Goal: Check status: Check status

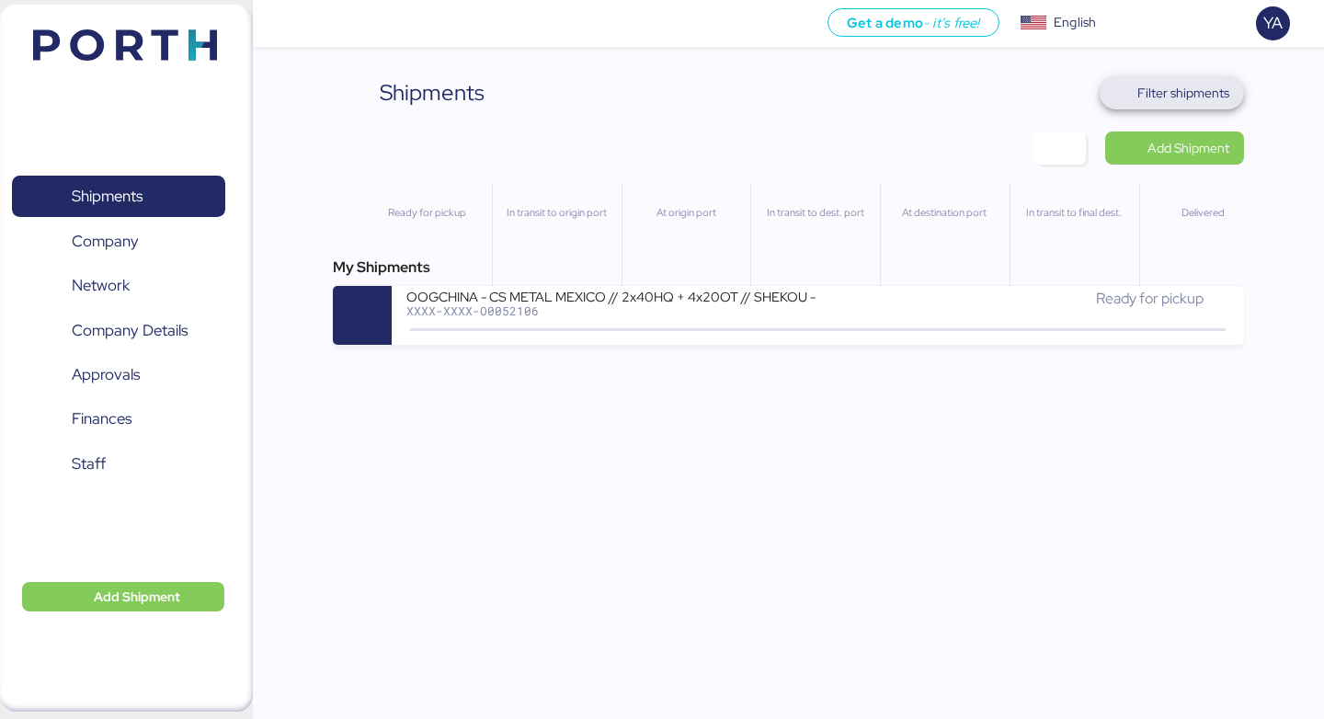
click at [1190, 98] on span "Filter shipments" at bounding box center [1183, 93] width 92 height 22
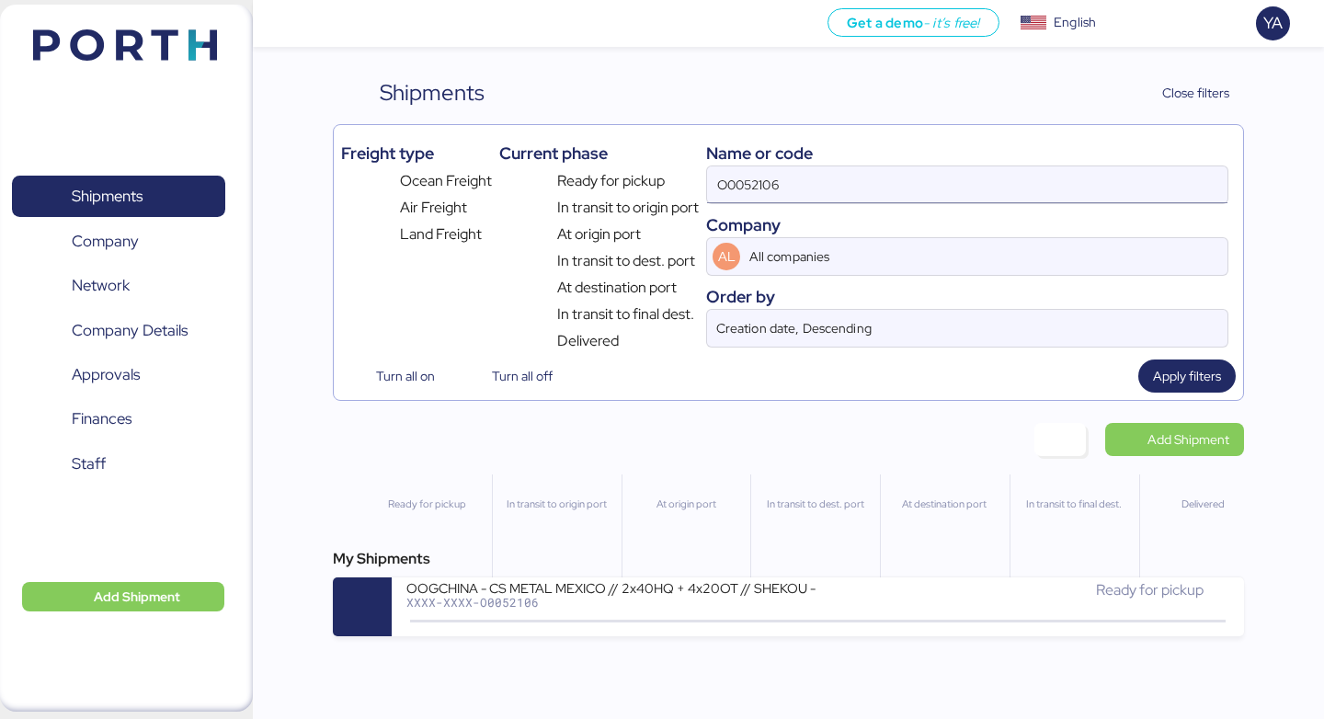
click at [975, 169] on input "O0052106" at bounding box center [967, 184] width 520 height 37
click at [975, 174] on input "O0052106" at bounding box center [967, 184] width 520 height 37
paste input "1977"
type input "O0051977"
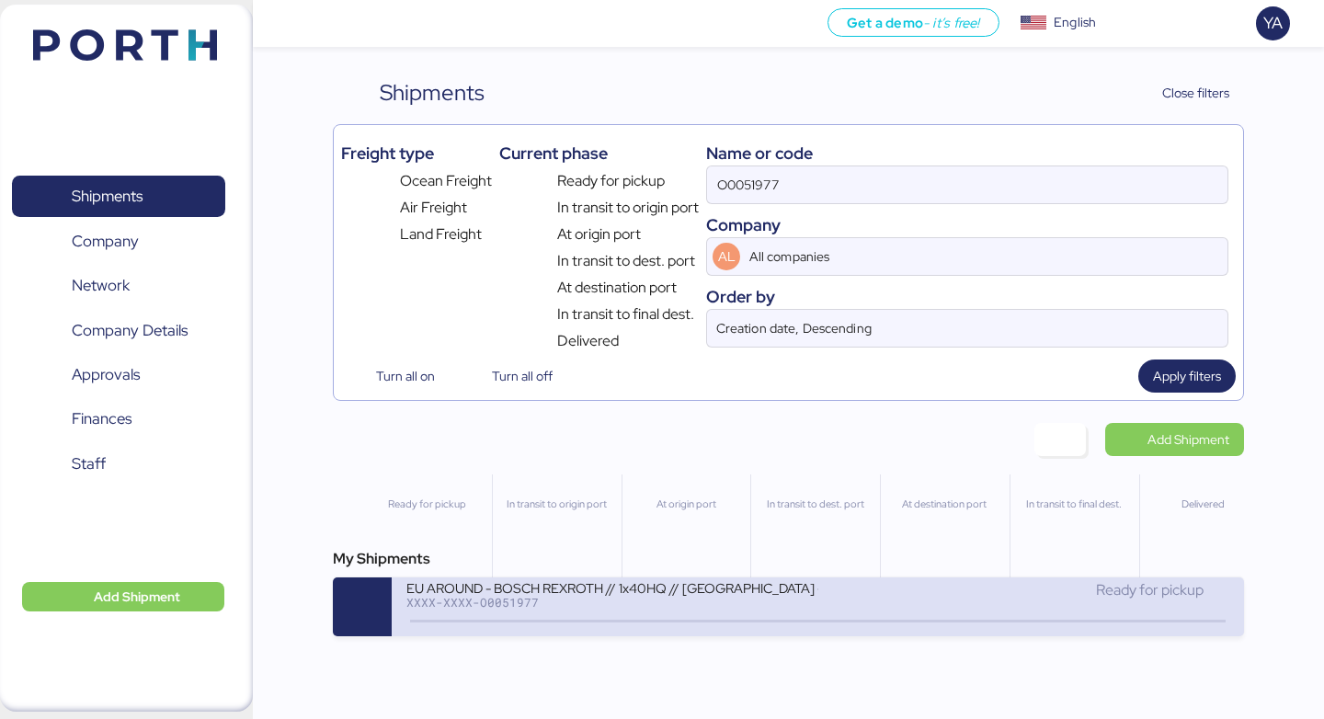
click at [672, 580] on div "EU AROUND - BOSCH REXROTH // 1x40HQ // SHANGHAI - MANZANILLO // MBL: 7575104900…" at bounding box center [817, 606] width 851 height 59
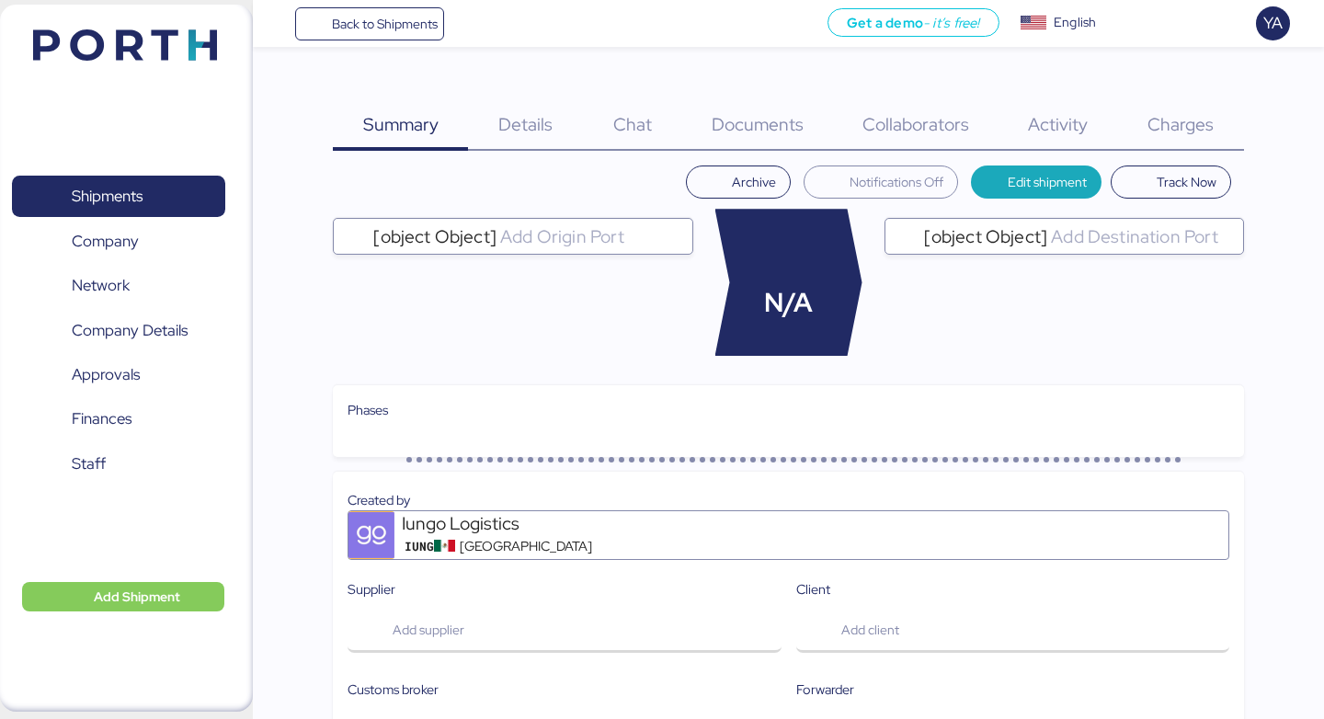
click at [1179, 111] on div "Charges 0" at bounding box center [1181, 113] width 126 height 74
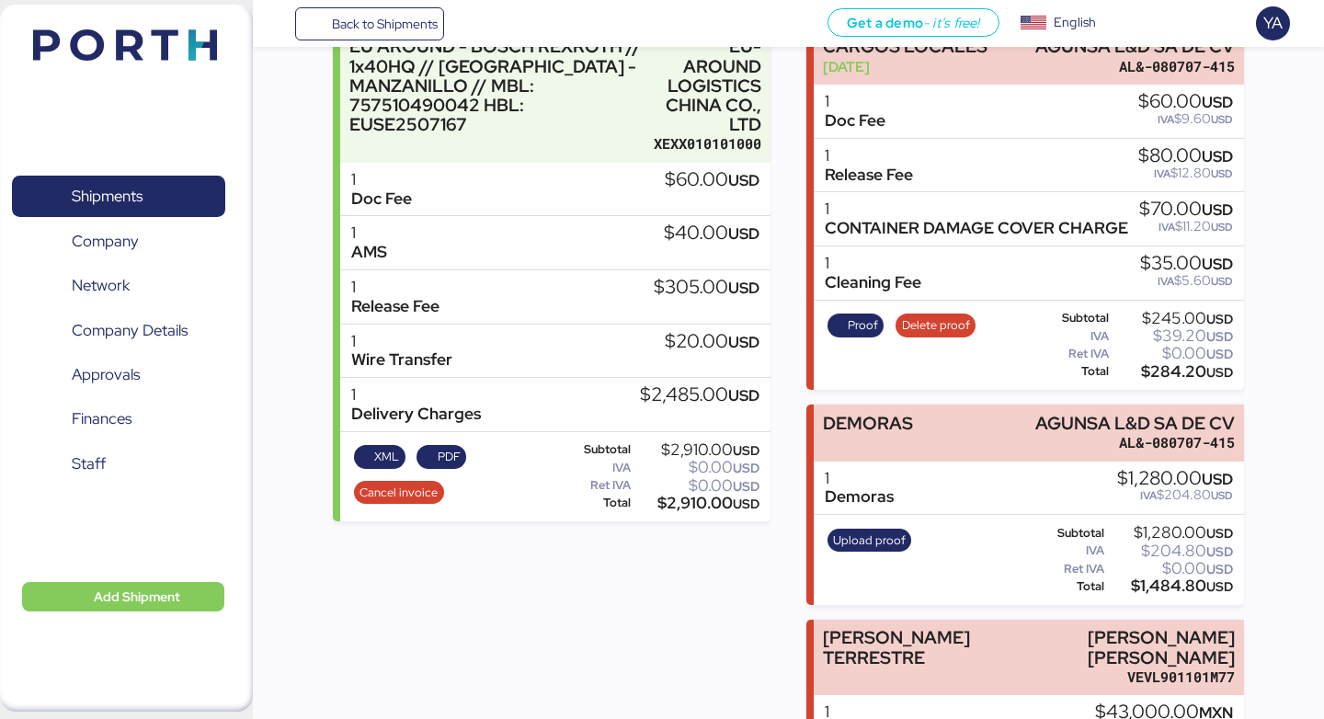
scroll to position [292, 0]
